Goal: Information Seeking & Learning: Learn about a topic

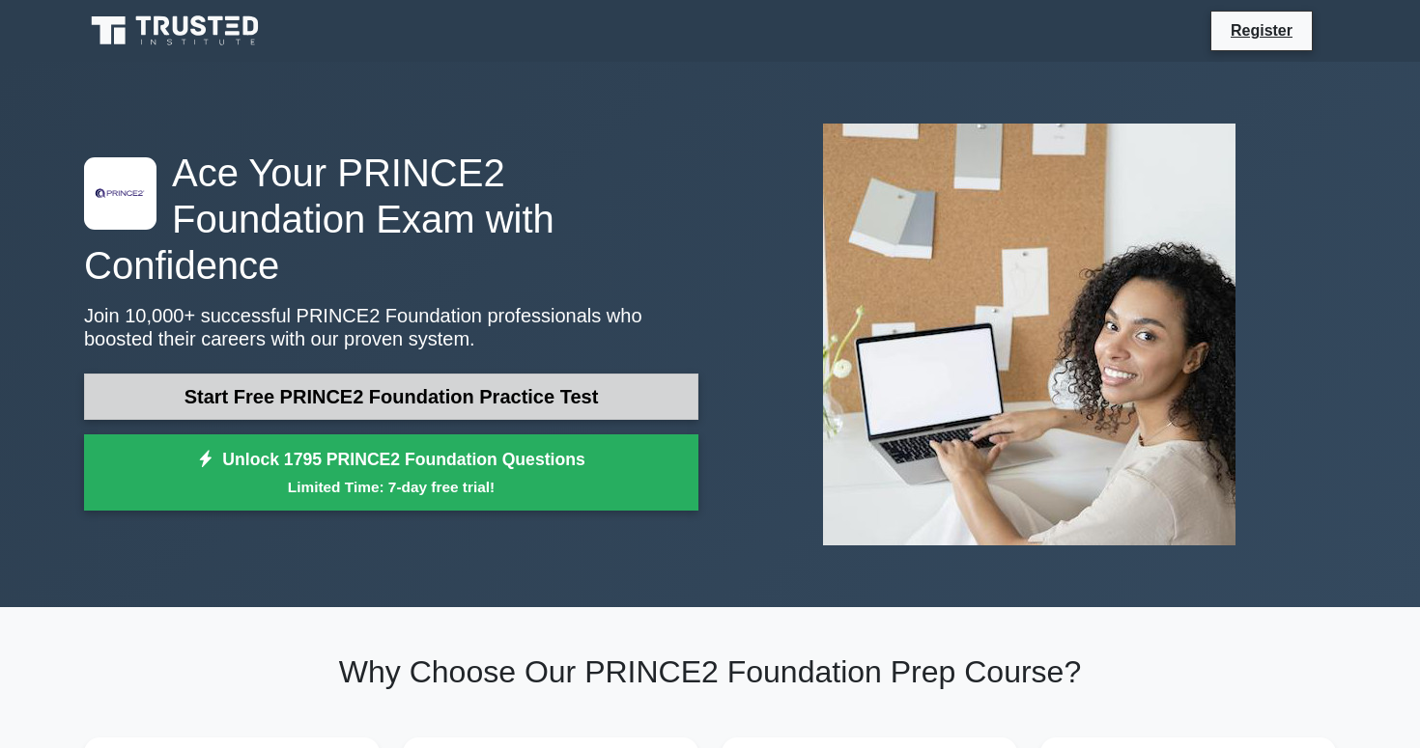
click at [311, 388] on link "Start Free PRINCE2 Foundation Practice Test" at bounding box center [391, 397] width 614 height 46
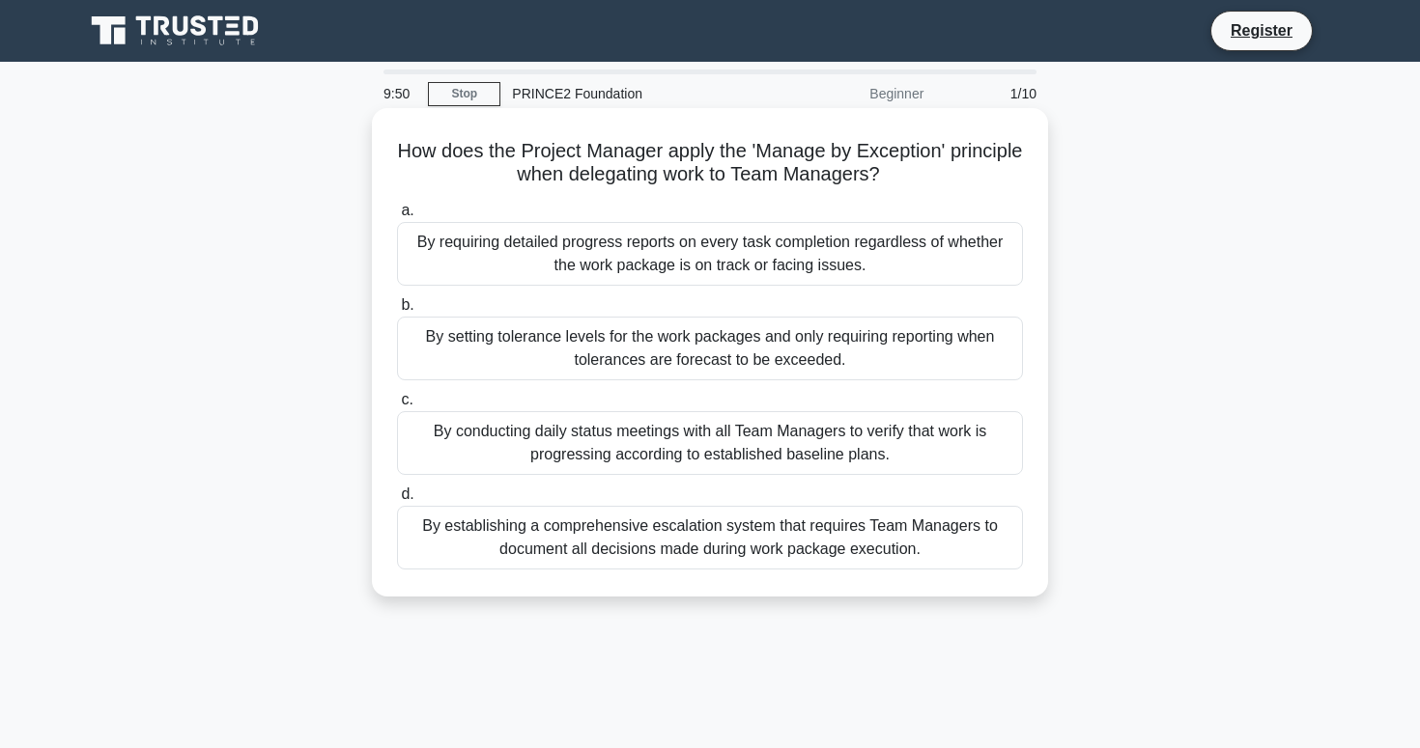
click at [628, 460] on div "By conducting daily status meetings with all Team Managers to verify that work …" at bounding box center [710, 443] width 626 height 64
click at [397, 407] on input "c. By conducting daily status meetings with all Team Managers to verify that wo…" at bounding box center [397, 400] width 0 height 13
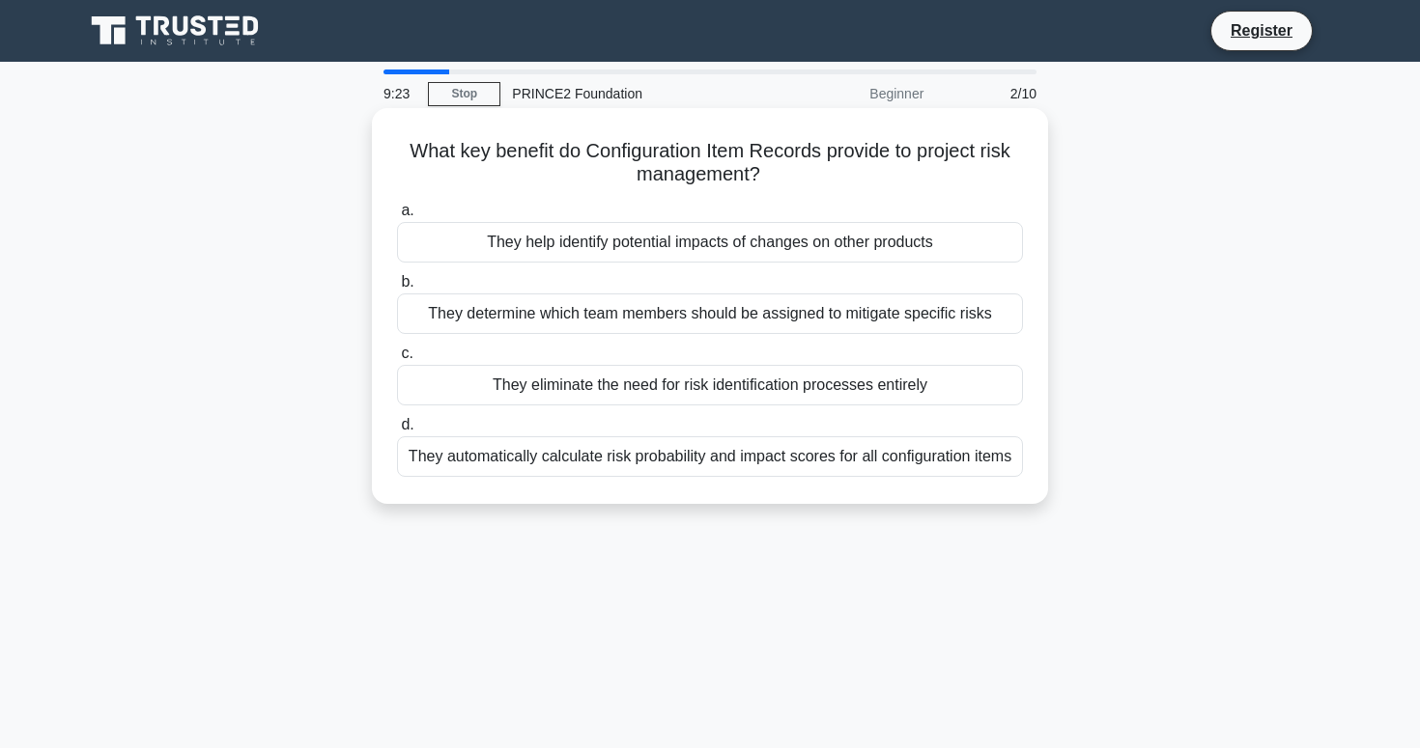
click at [611, 470] on div "They automatically calculate risk probability and impact scores for all configu…" at bounding box center [710, 457] width 626 height 41
click at [397, 432] on input "d. They automatically calculate risk probability and impact scores for all conf…" at bounding box center [397, 425] width 0 height 13
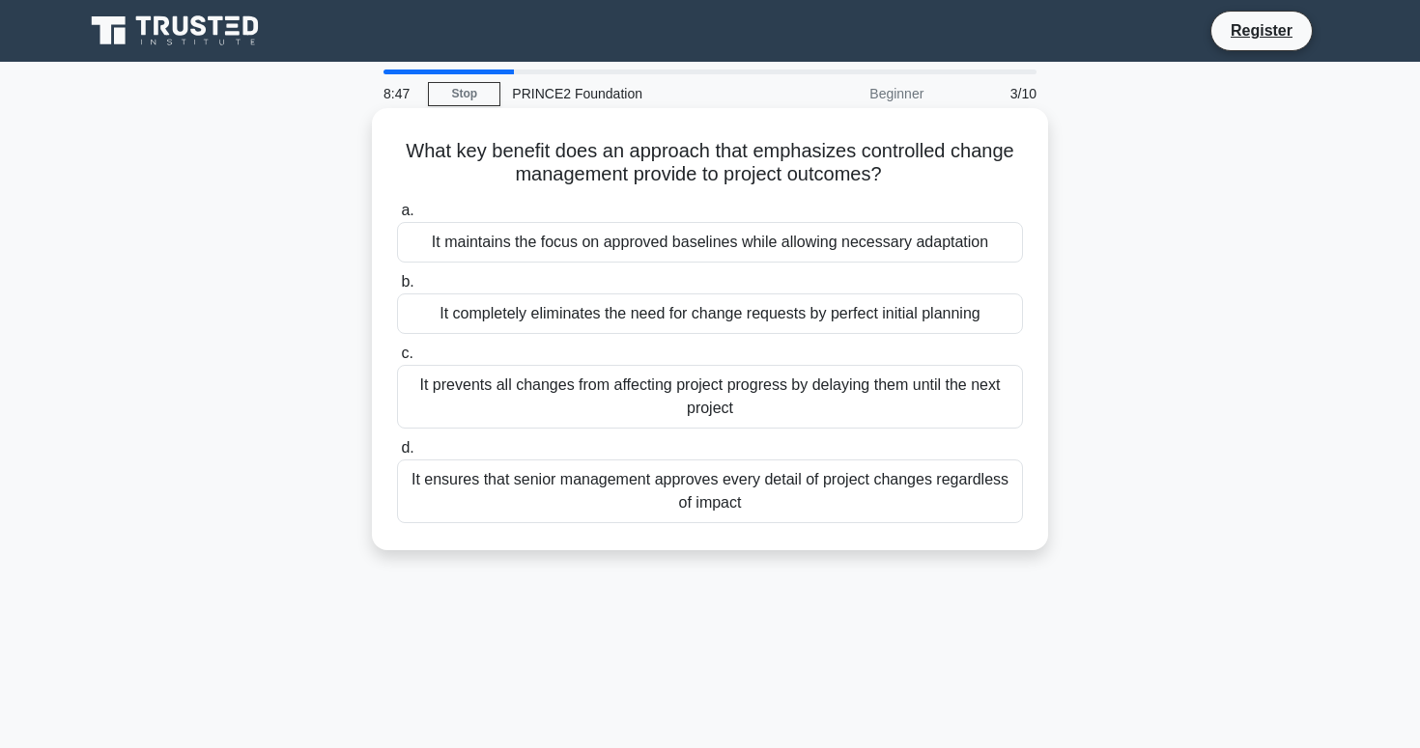
click at [760, 244] on div "It maintains the focus on approved baselines while allowing necessary adaptation" at bounding box center [710, 242] width 626 height 41
click at [397, 217] on input "a. It maintains the focus on approved baselines while allowing necessary adapta…" at bounding box center [397, 211] width 0 height 13
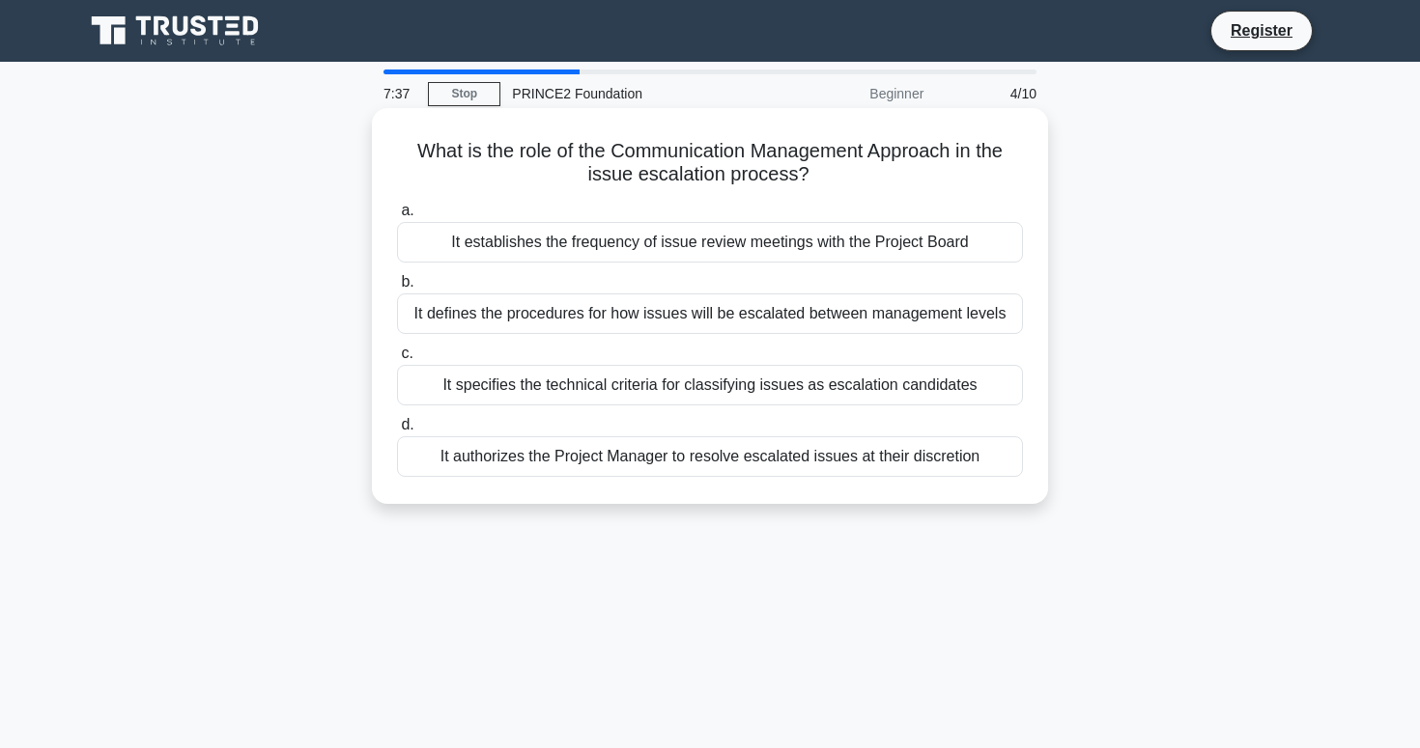
click at [720, 248] on div "It establishes the frequency of issue review meetings with the Project Board" at bounding box center [710, 242] width 626 height 41
click at [397, 217] on input "a. It establishes the frequency of issue review meetings with the Project Board" at bounding box center [397, 211] width 0 height 13
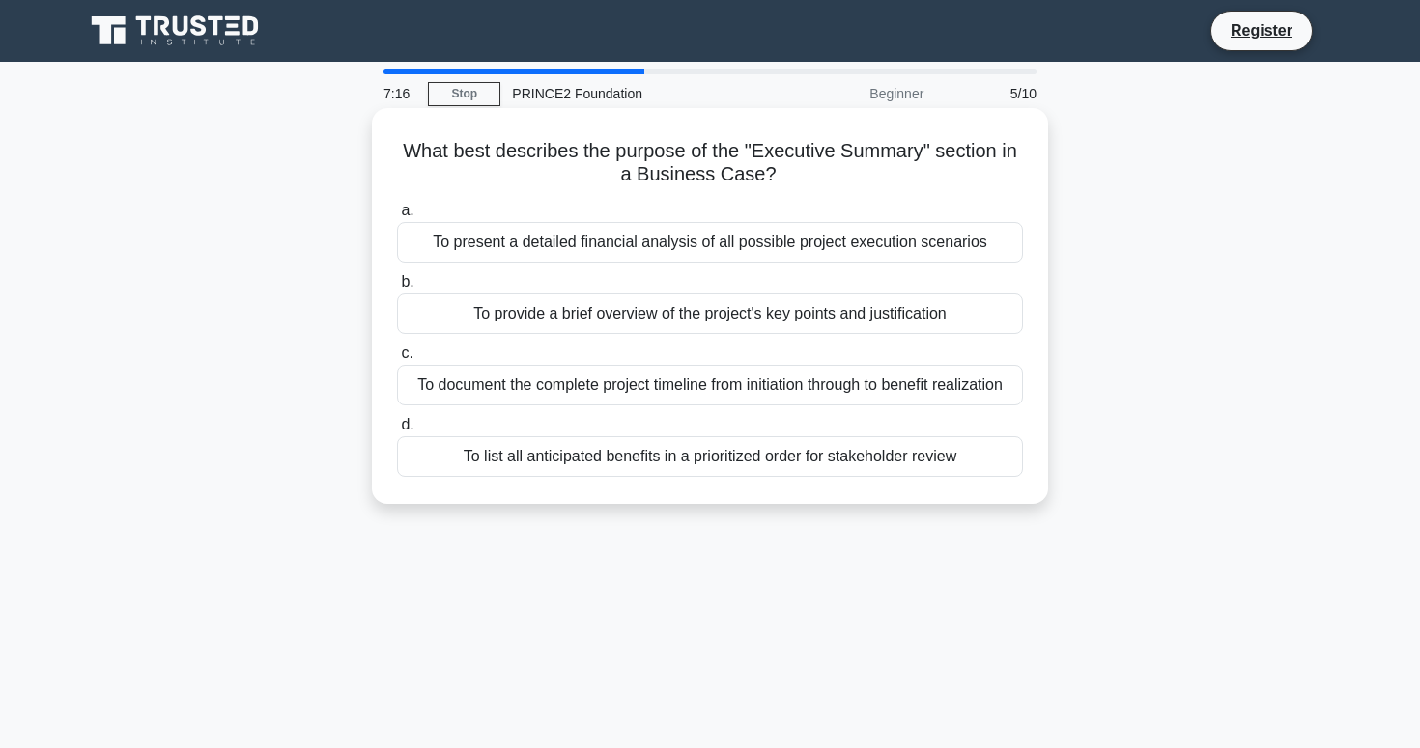
click at [600, 326] on div "To provide a brief overview of the project's key points and justification" at bounding box center [710, 314] width 626 height 41
click at [397, 289] on input "b. To provide a brief overview of the project's key points and justification" at bounding box center [397, 282] width 0 height 13
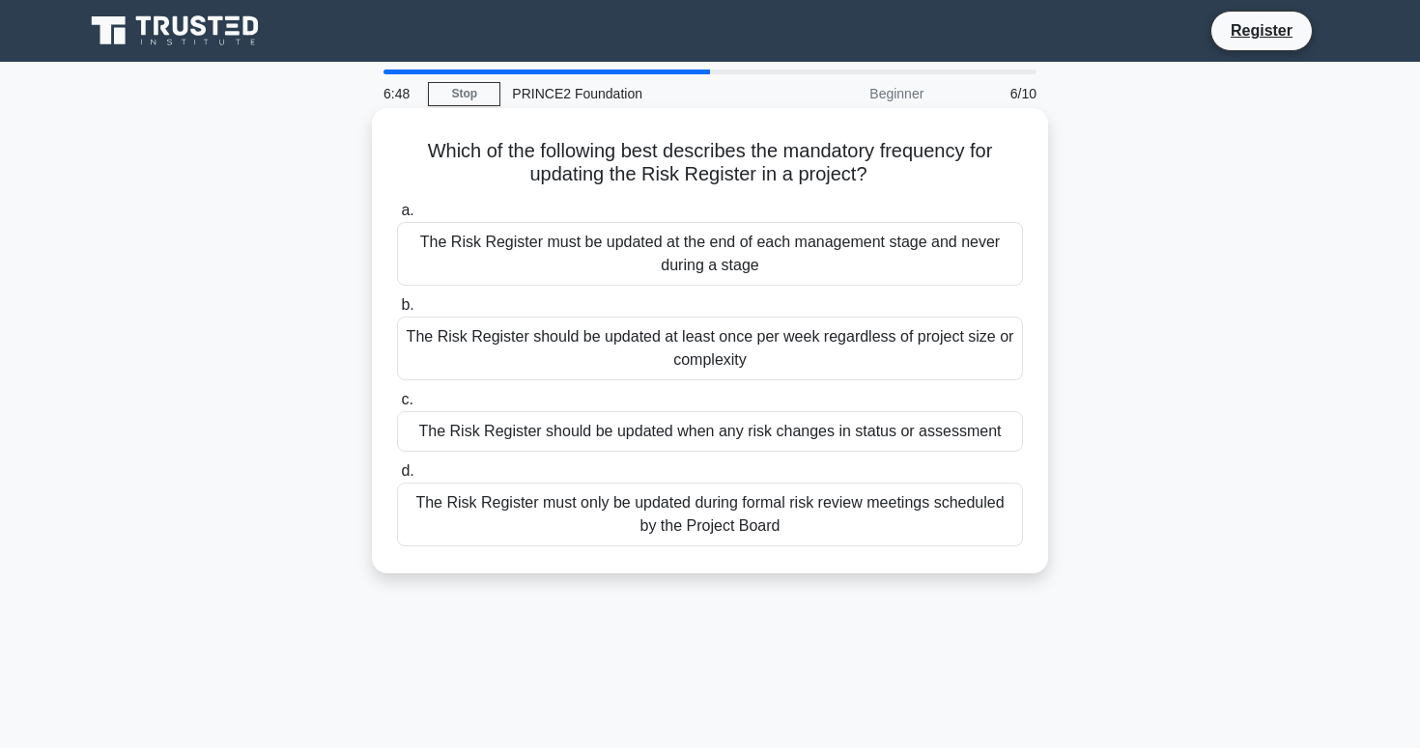
click at [619, 440] on div "The Risk Register should be updated when any risk changes in status or assessme…" at bounding box center [710, 431] width 626 height 41
click at [397, 407] on input "c. The Risk Register should be updated when any risk changes in status or asses…" at bounding box center [397, 400] width 0 height 13
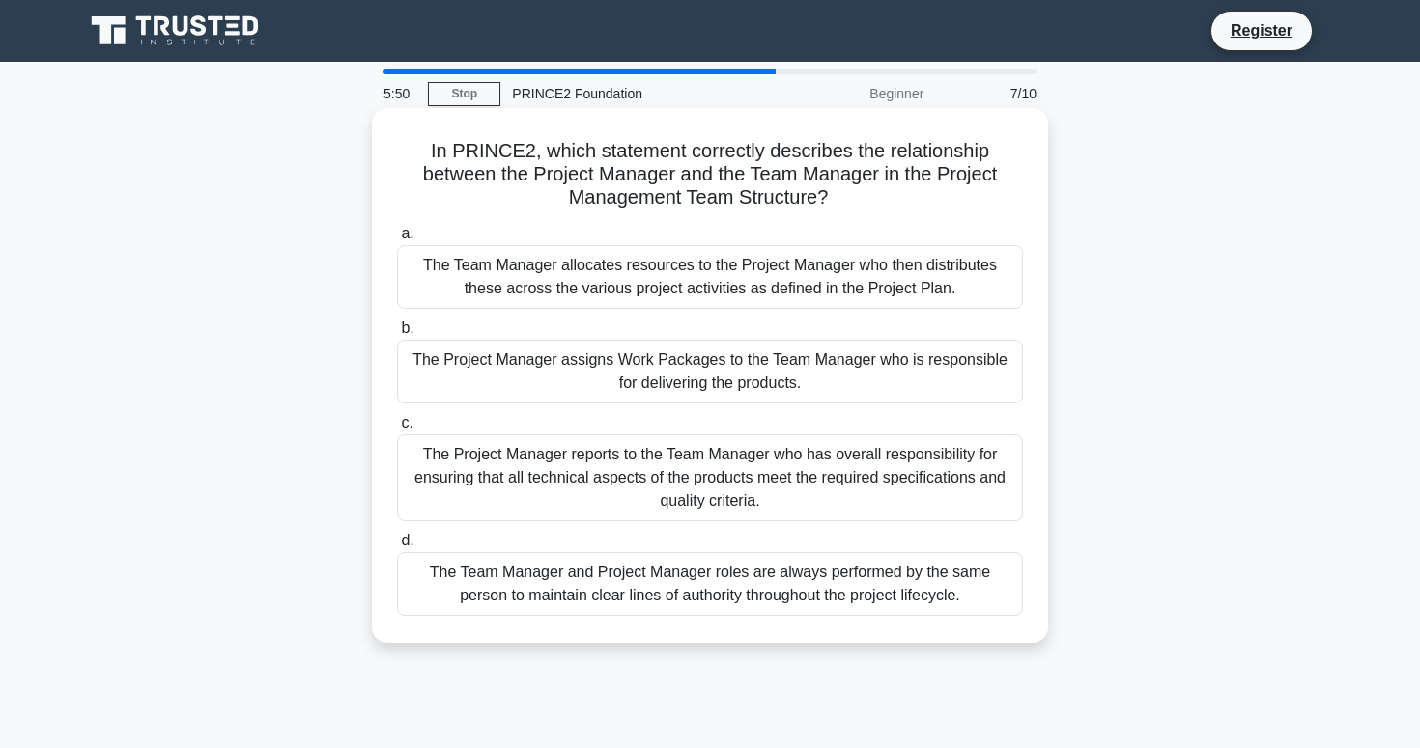
click at [720, 382] on div "The Project Manager assigns Work Packages to the Team Manager who is responsibl…" at bounding box center [710, 372] width 626 height 64
click at [397, 335] on input "b. The Project Manager assigns Work Packages to the Team Manager who is respons…" at bounding box center [397, 329] width 0 height 13
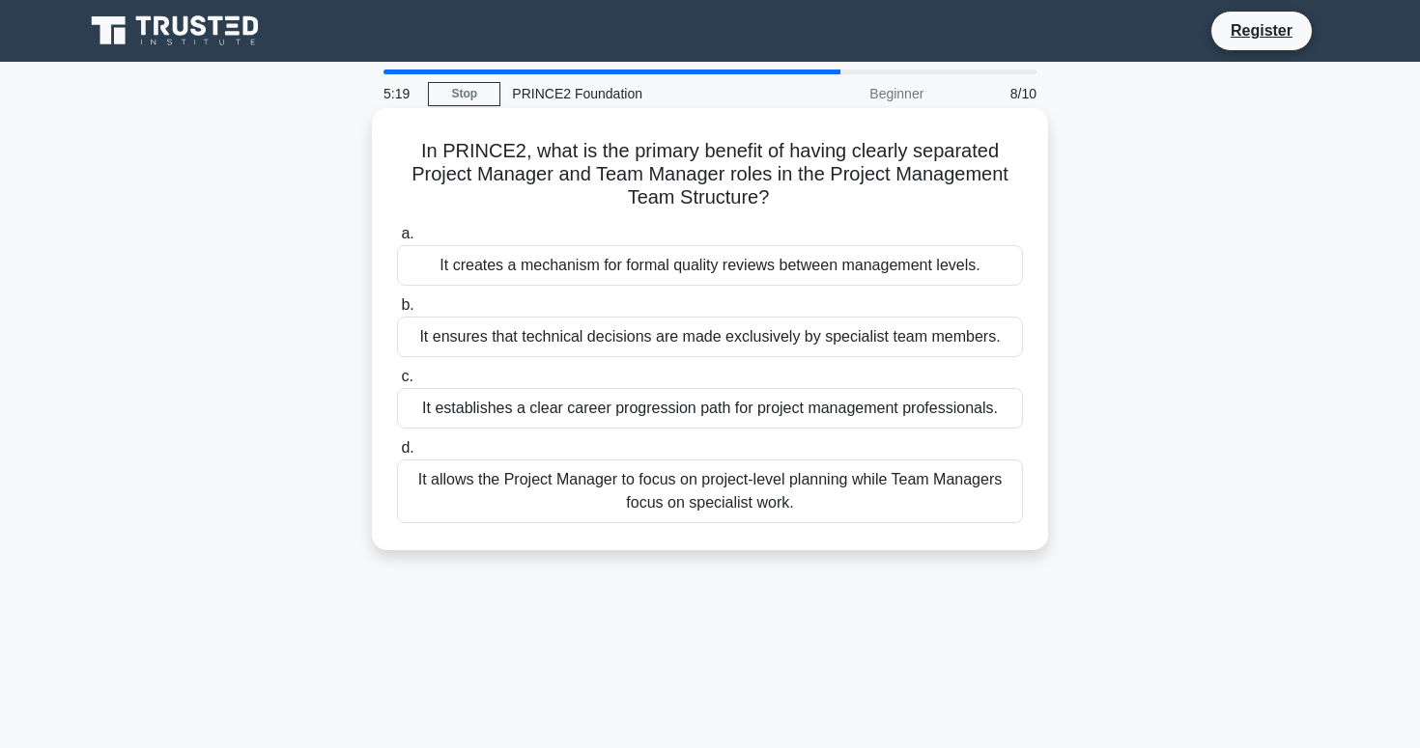
click at [820, 507] on div "It allows the Project Manager to focus on project-level planning while Team Man…" at bounding box center [710, 492] width 626 height 64
click at [397, 455] on input "d. It allows the Project Manager to focus on project-level planning while Team …" at bounding box center [397, 448] width 0 height 13
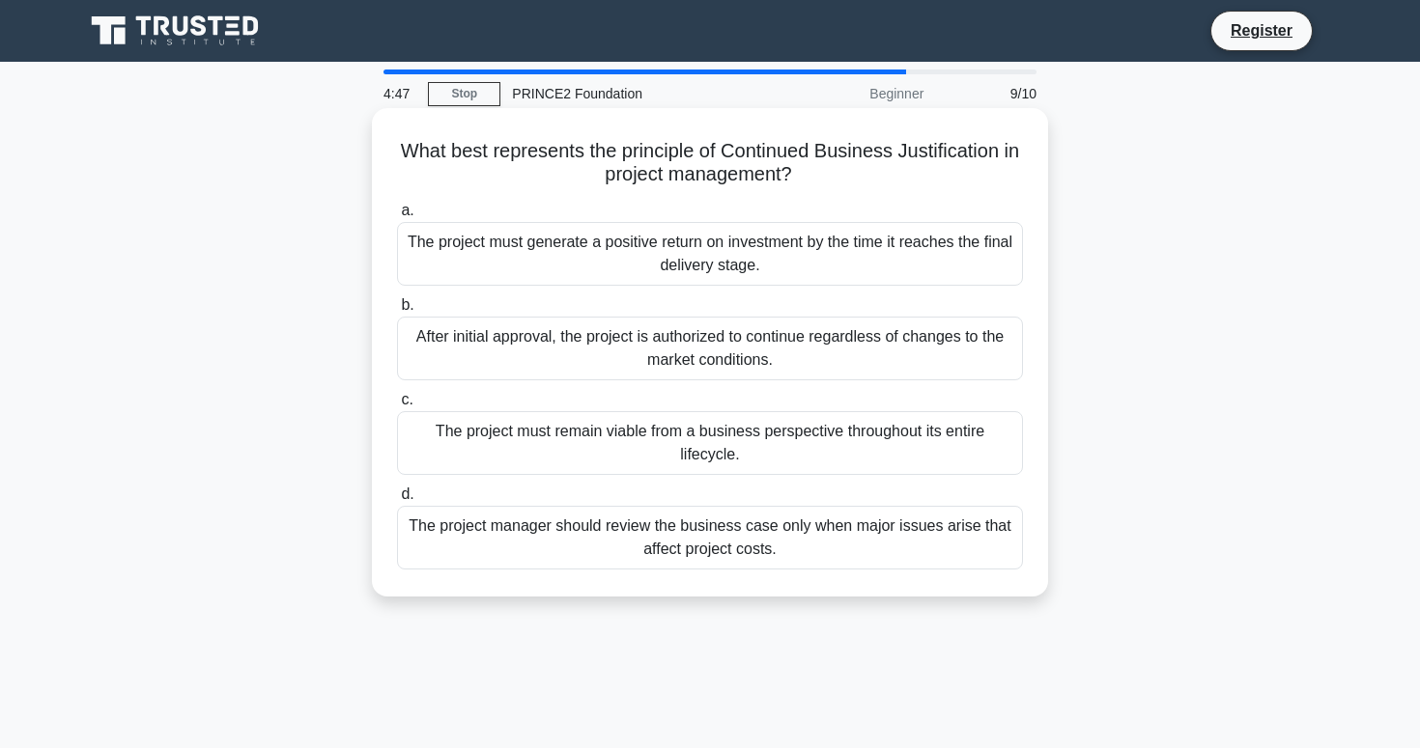
click at [804, 456] on div "The project must remain viable from a business perspective throughout its entir…" at bounding box center [710, 443] width 626 height 64
click at [397, 407] on input "c. The project must remain viable from a business perspective throughout its en…" at bounding box center [397, 400] width 0 height 13
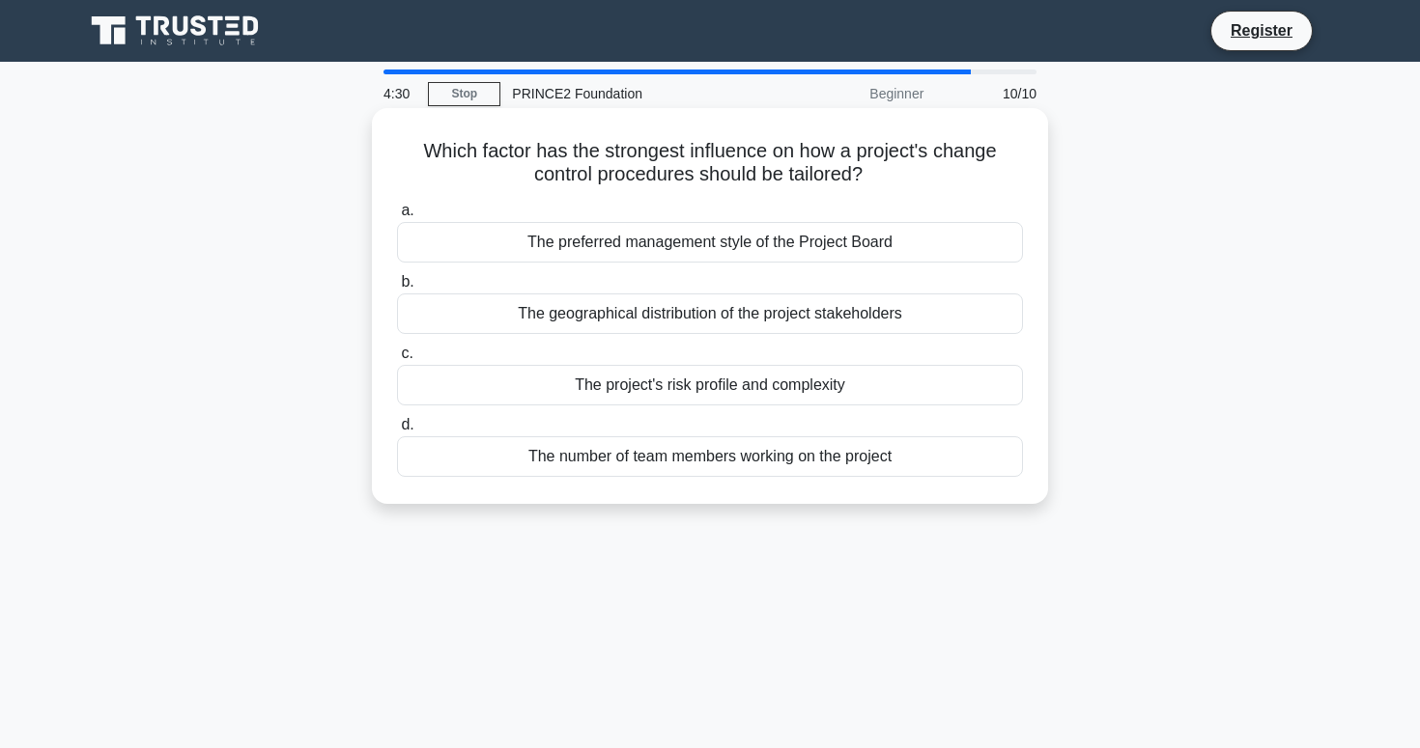
click at [762, 385] on div "The project's risk profile and complexity" at bounding box center [710, 385] width 626 height 41
click at [397, 360] on input "c. The project's risk profile and complexity" at bounding box center [397, 354] width 0 height 13
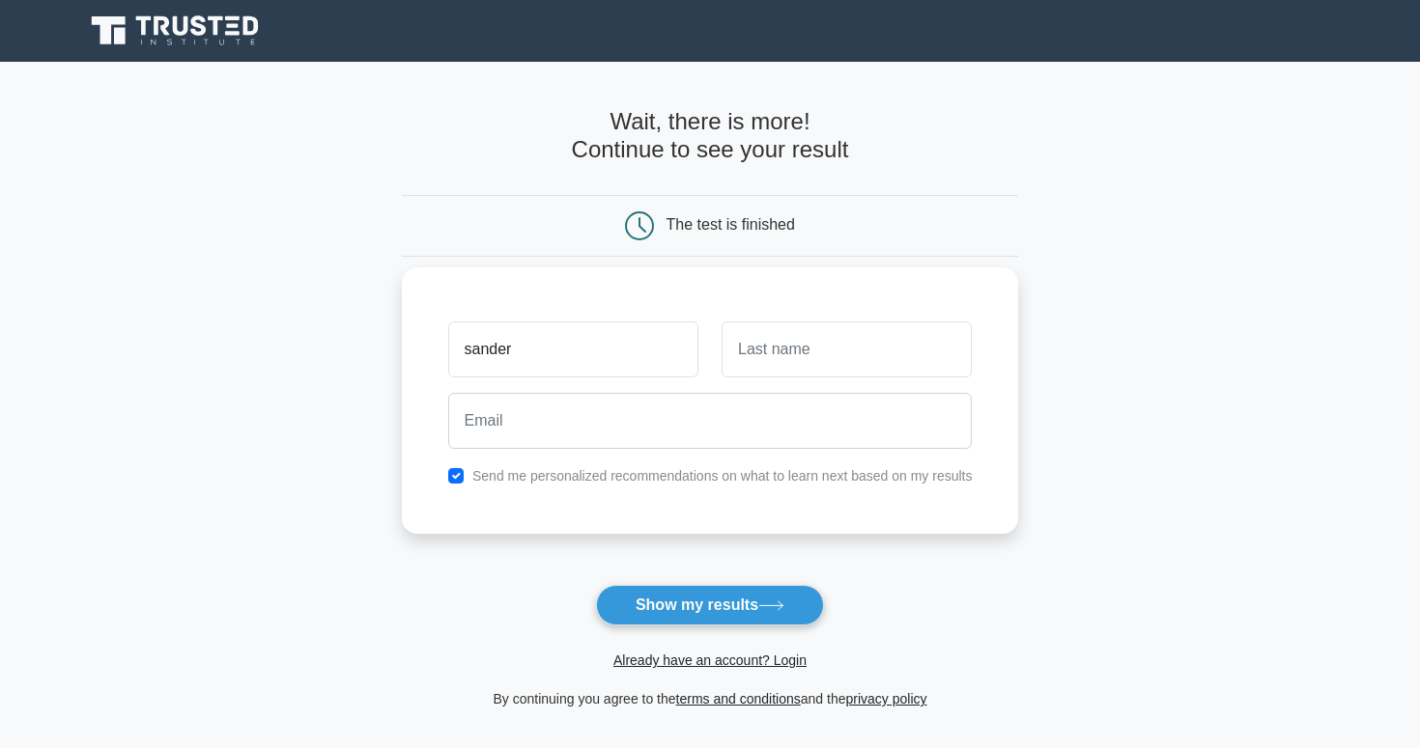
type input "sander"
type input "lof"
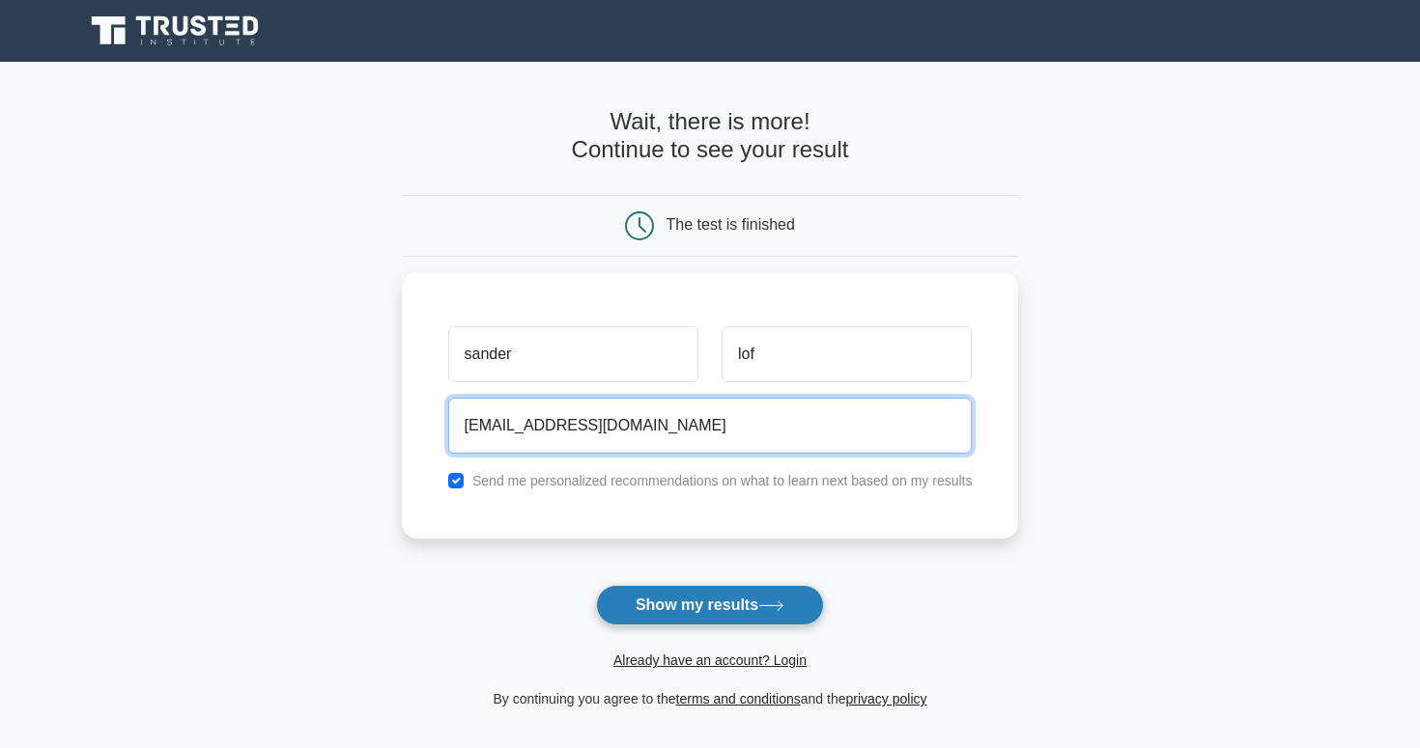
type input "sander.lofsberg@gmail.com"
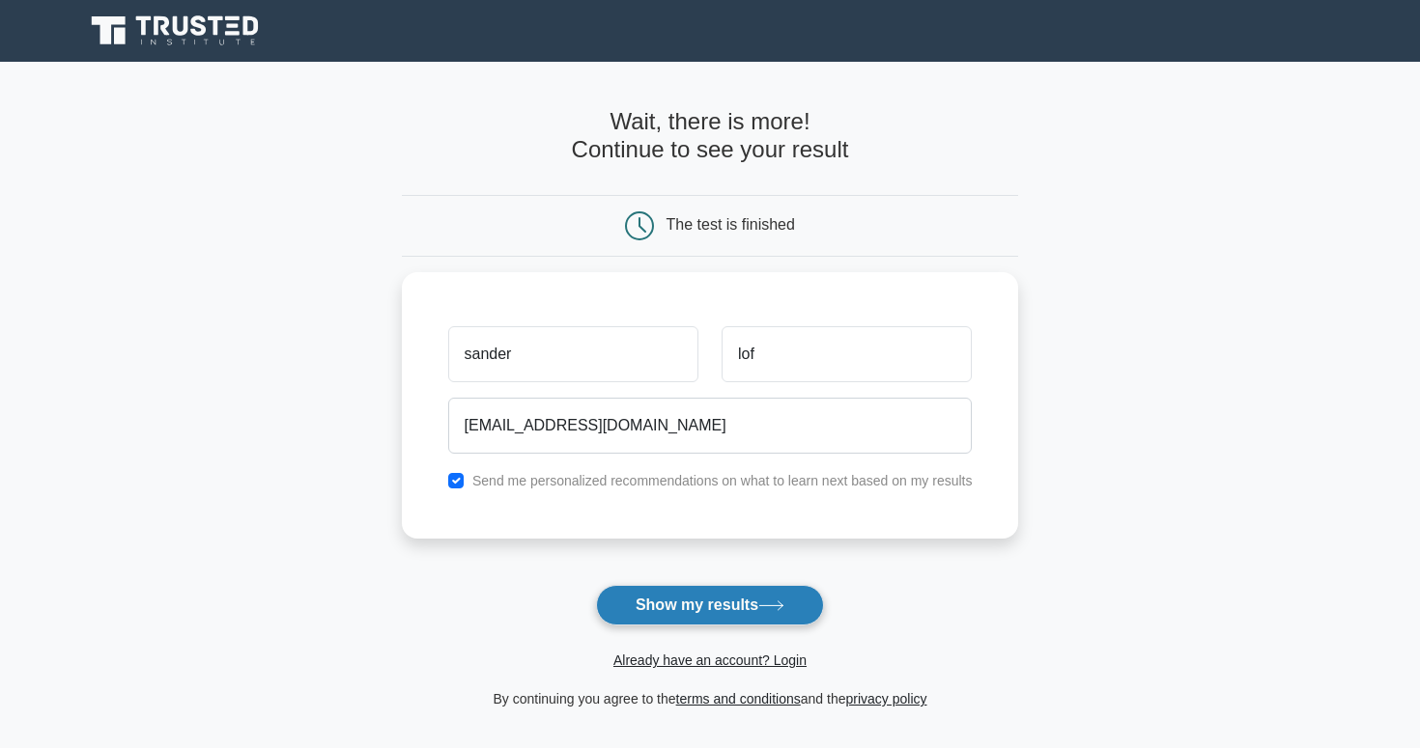
click at [755, 607] on button "Show my results" at bounding box center [710, 605] width 228 height 41
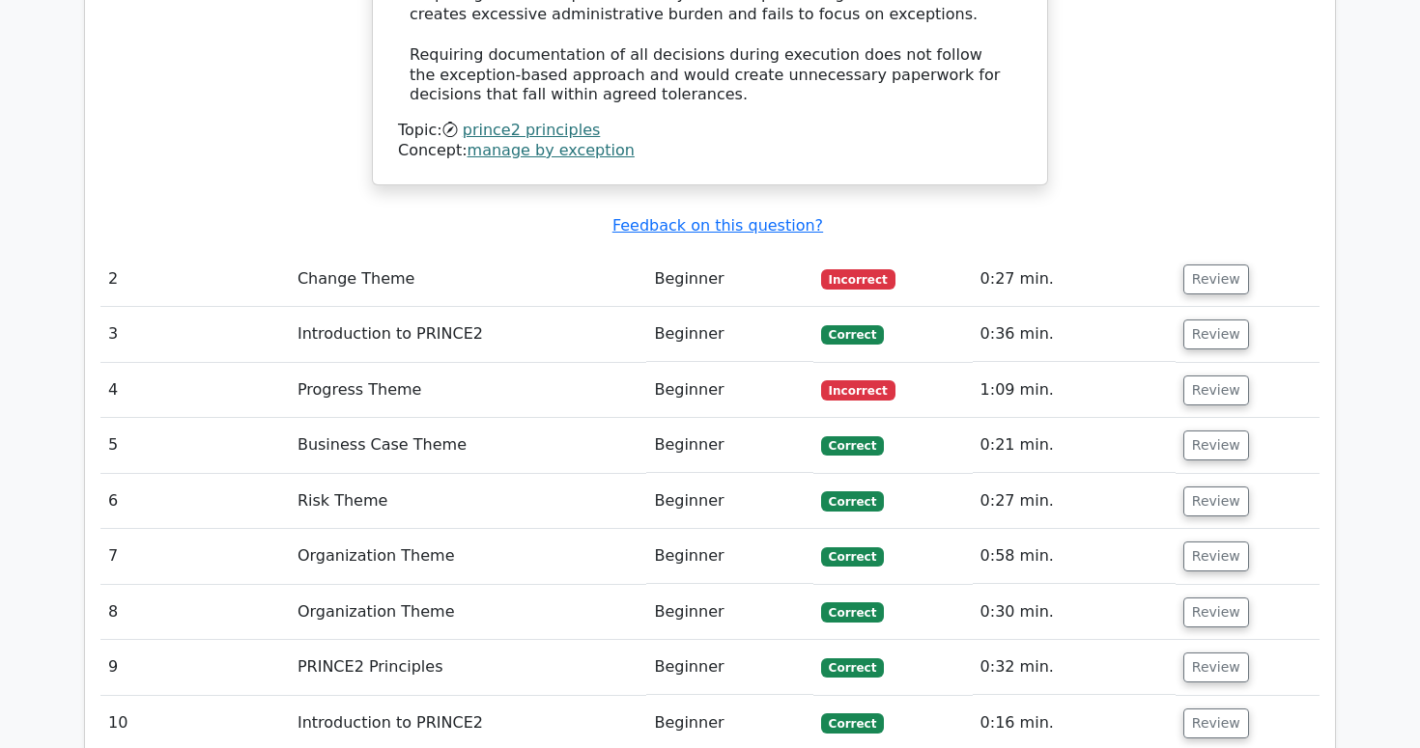
scroll to position [2481, 0]
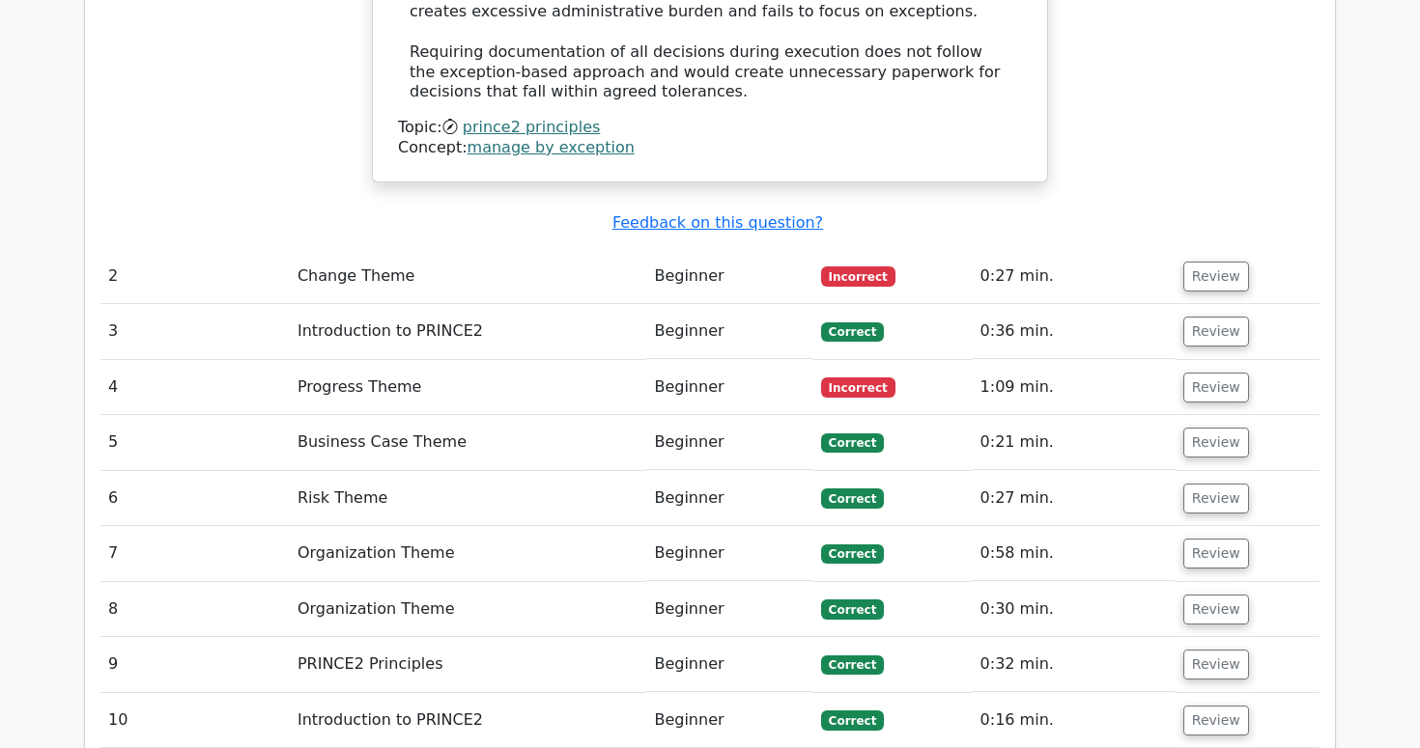
click at [877, 267] on span "Incorrect" at bounding box center [858, 276] width 74 height 19
click at [1183, 262] on button "Review" at bounding box center [1216, 277] width 66 height 30
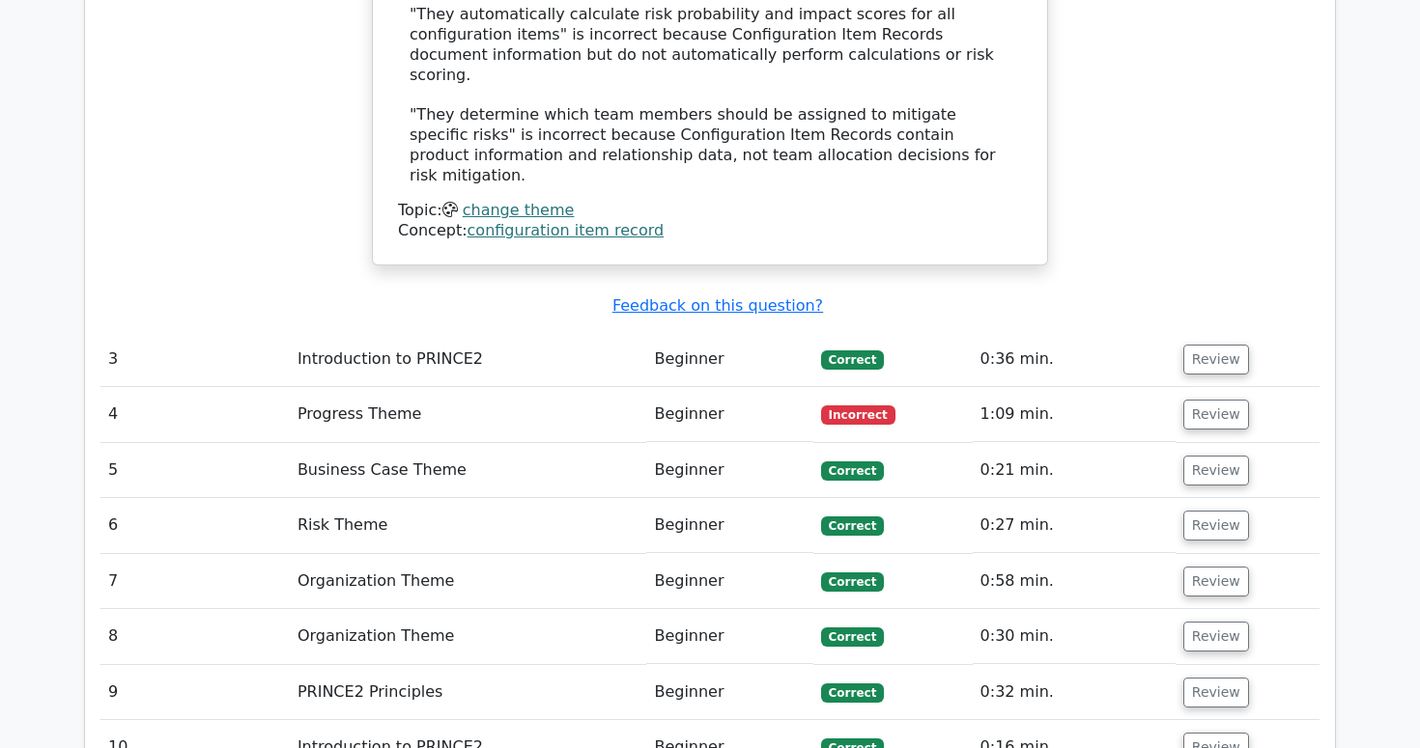
scroll to position [3581, 0]
click at [1223, 399] on button "Review" at bounding box center [1216, 414] width 66 height 30
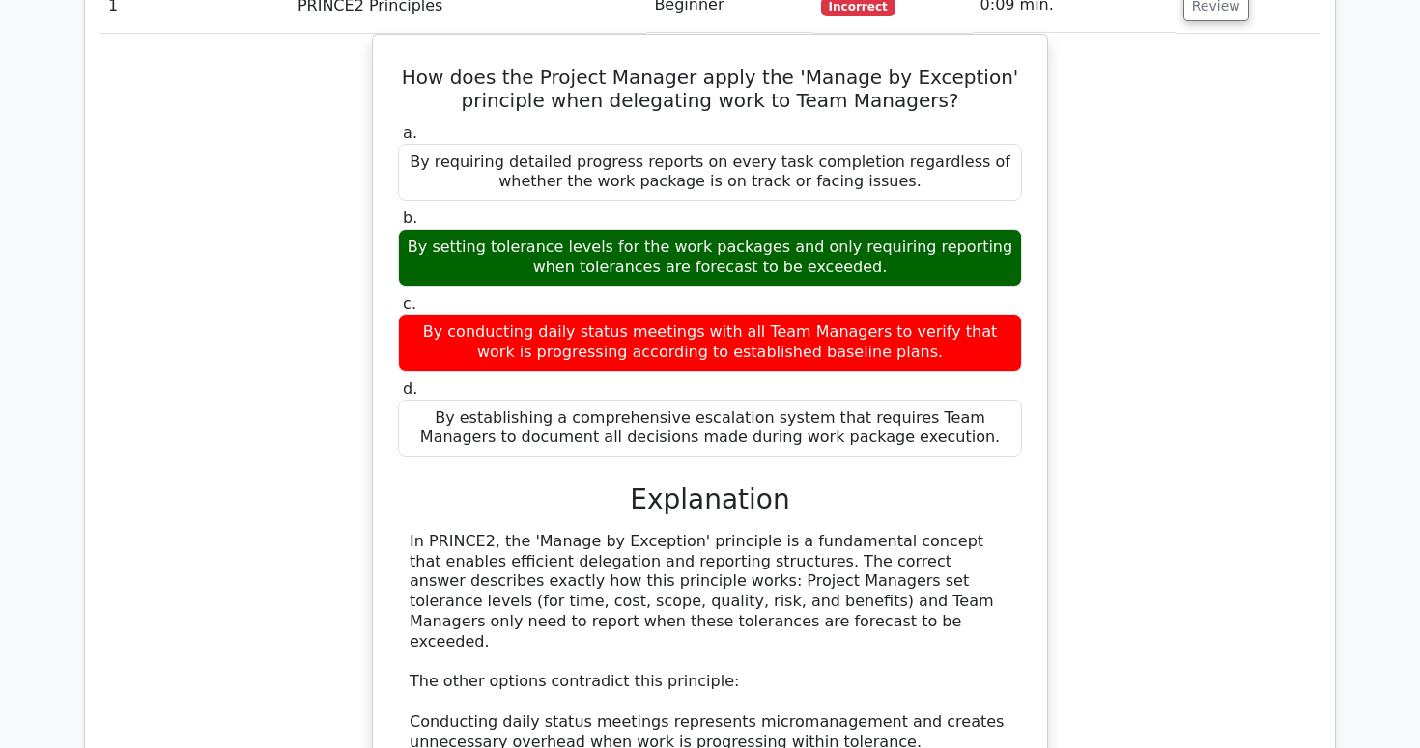
scroll to position [1498, 0]
